Goal: Entertainment & Leisure: Consume media (video, audio)

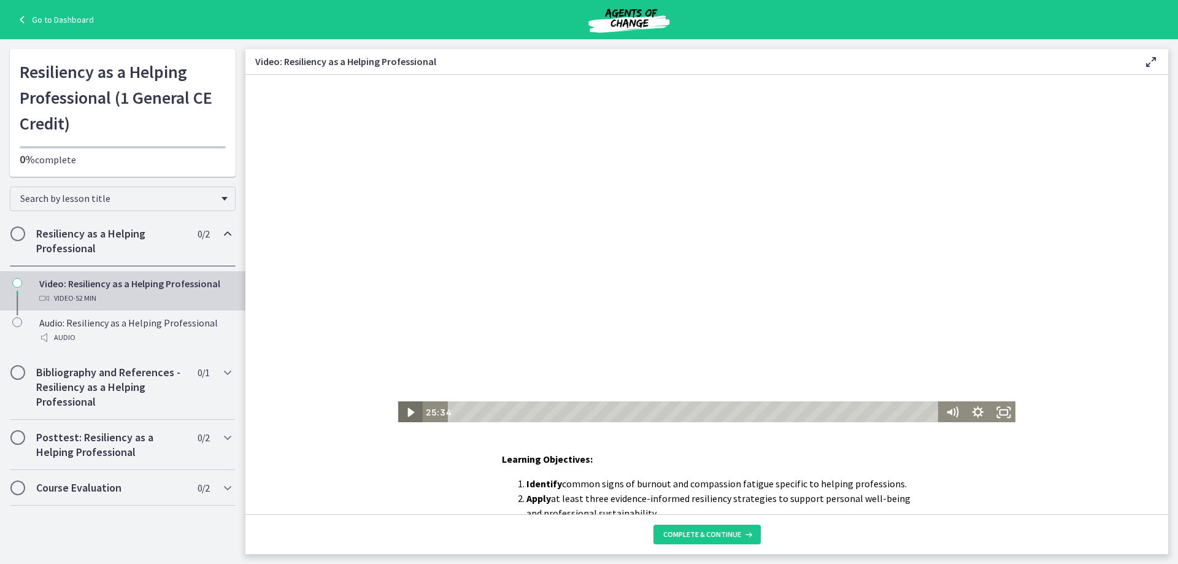
click at [411, 409] on icon "Play Video" at bounding box center [411, 412] width 26 height 22
click at [408, 413] on icon "Pause" at bounding box center [410, 413] width 7 height 9
